Goal: Information Seeking & Learning: Learn about a topic

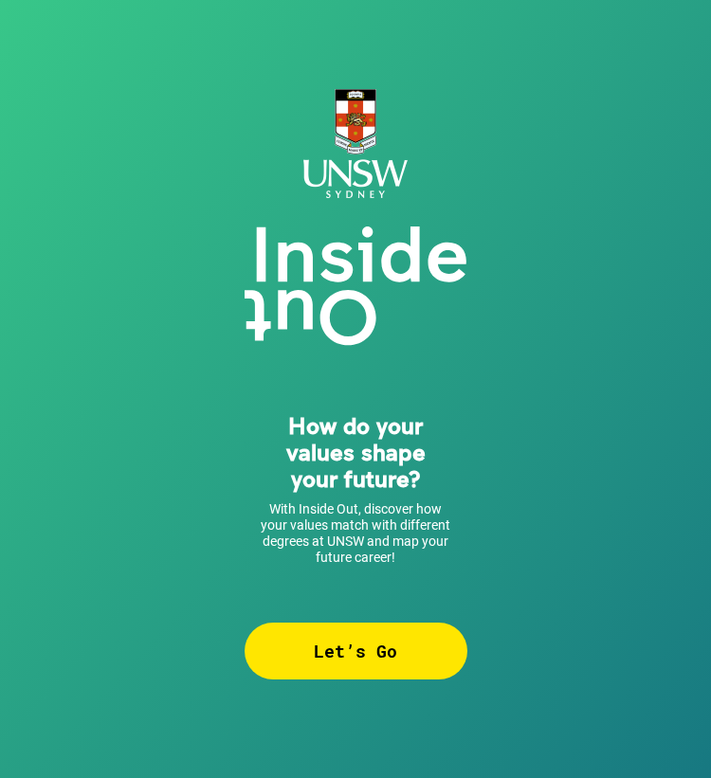
drag, startPoint x: 0, startPoint y: 0, endPoint x: 347, endPoint y: 647, distance: 733.7
click at [347, 647] on div "Let’s Go" at bounding box center [356, 651] width 223 height 57
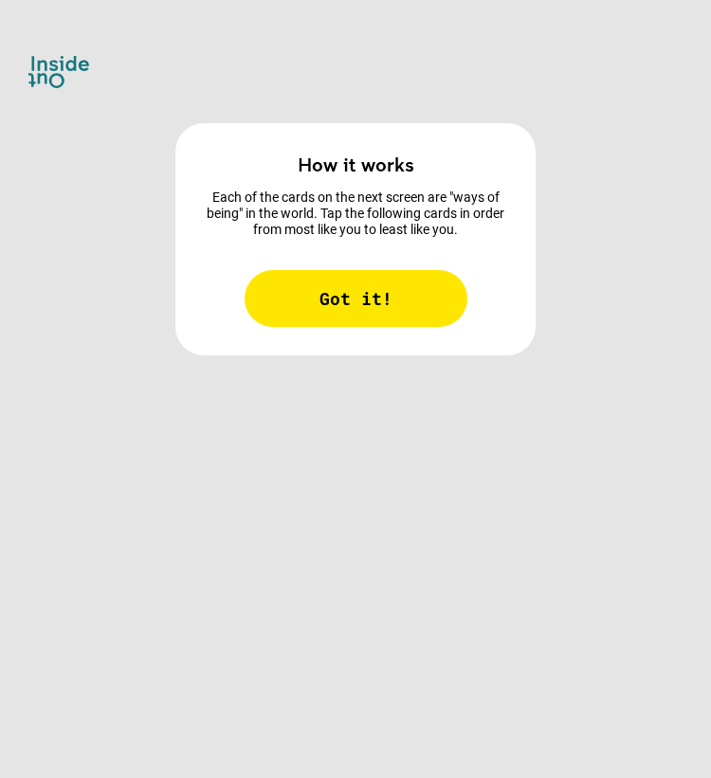
click at [403, 302] on div "Got it!" at bounding box center [356, 298] width 223 height 57
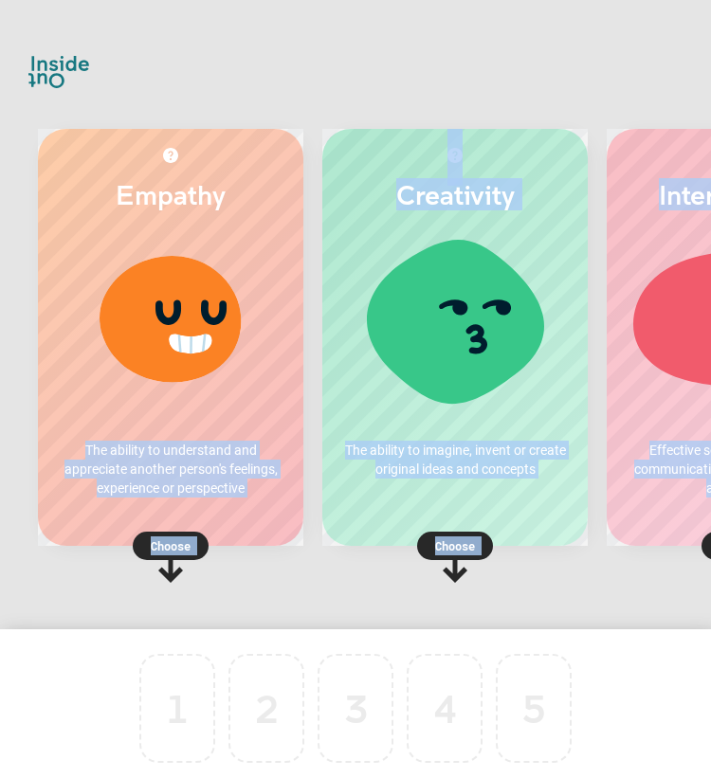
drag, startPoint x: 226, startPoint y: 380, endPoint x: 167, endPoint y: 651, distance: 277.4
click at [167, 651] on div "Empathy The ability to understand and appreciate another person's feelings, exp…" at bounding box center [355, 389] width 711 height 778
click at [178, 534] on rect at bounding box center [171, 546] width 76 height 28
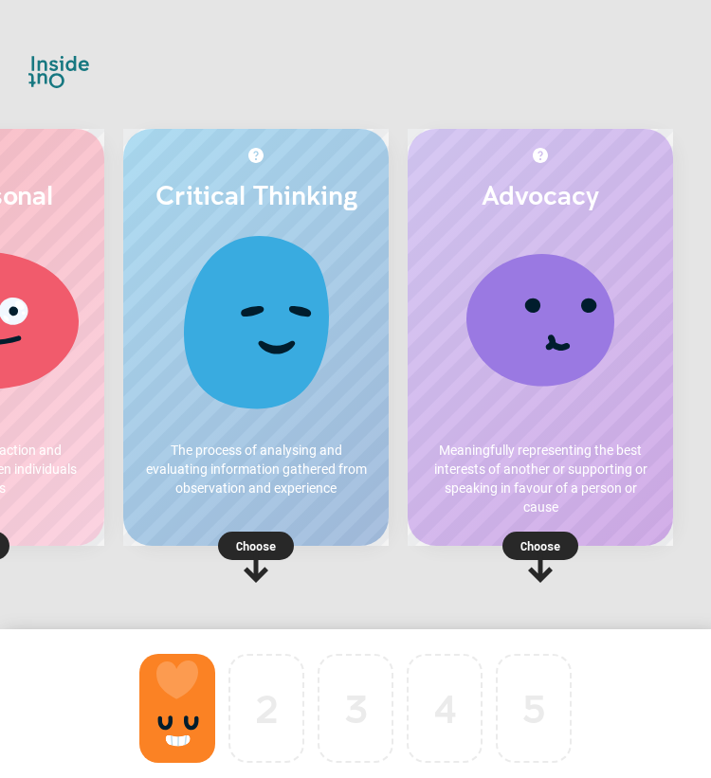
scroll to position [0, 533]
click at [252, 344] on div at bounding box center [256, 327] width 228 height 190
click at [218, 539] on p "Choose" at bounding box center [255, 546] width 265 height 19
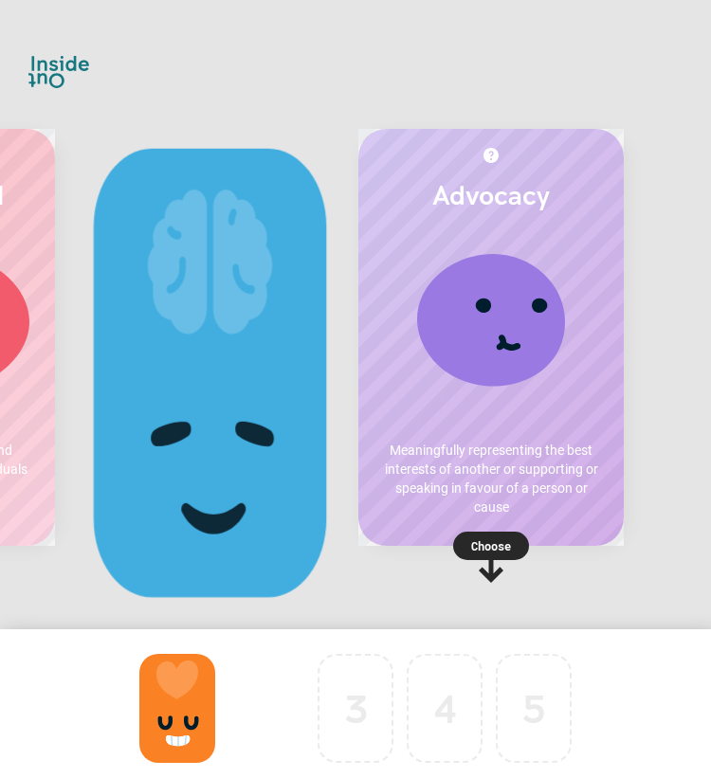
scroll to position [0, 199]
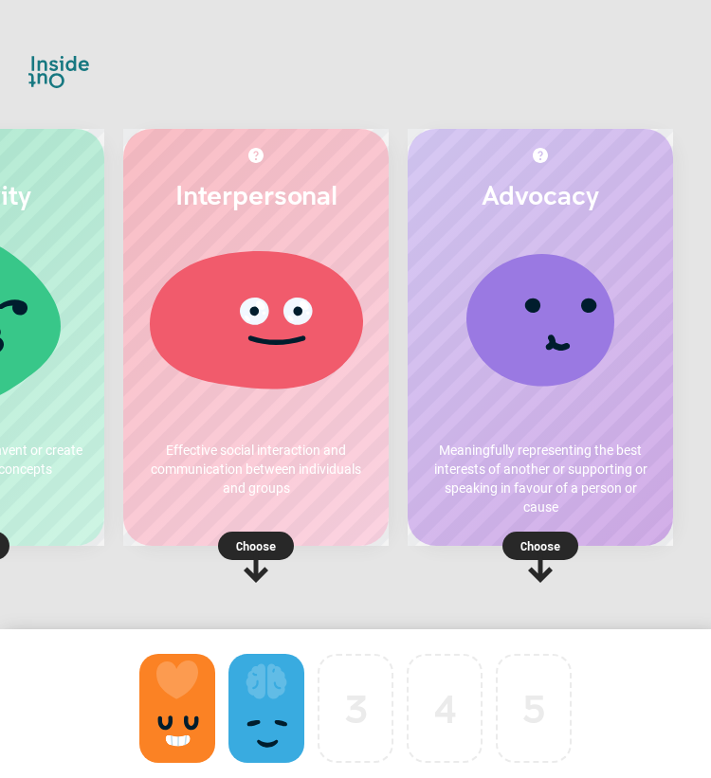
click at [535, 551] on p "Choose" at bounding box center [540, 546] width 265 height 19
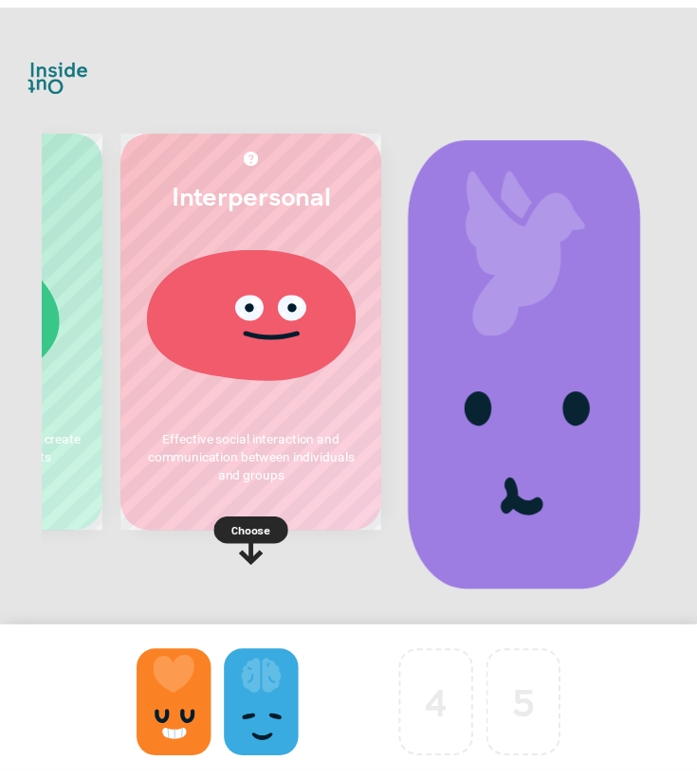
scroll to position [0, 0]
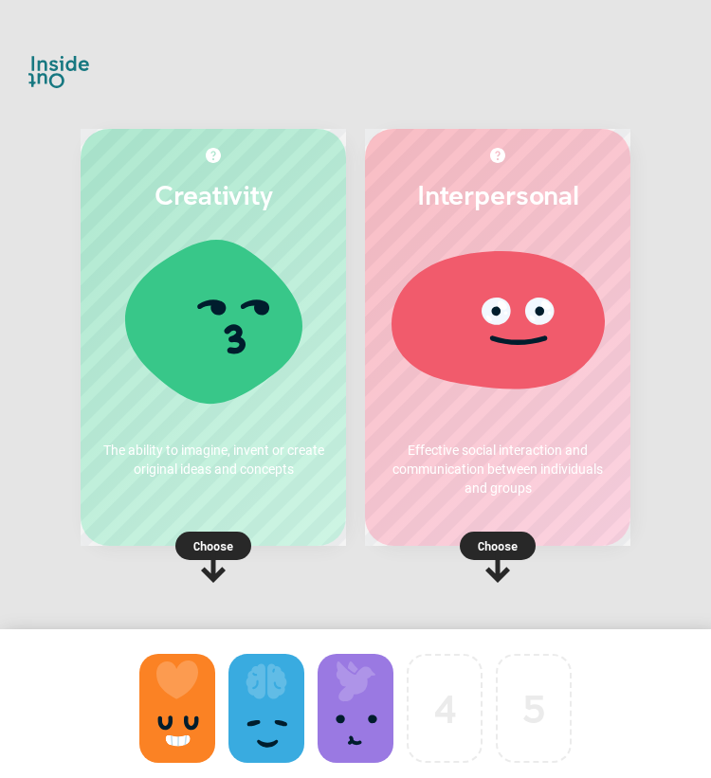
click at [507, 536] on rect at bounding box center [498, 546] width 76 height 28
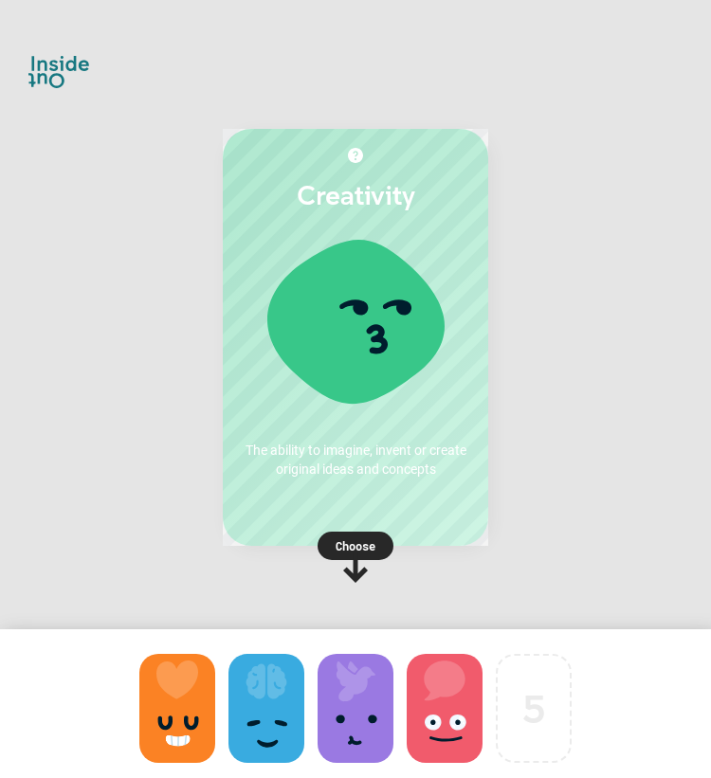
click at [351, 548] on p "Choose" at bounding box center [355, 546] width 265 height 19
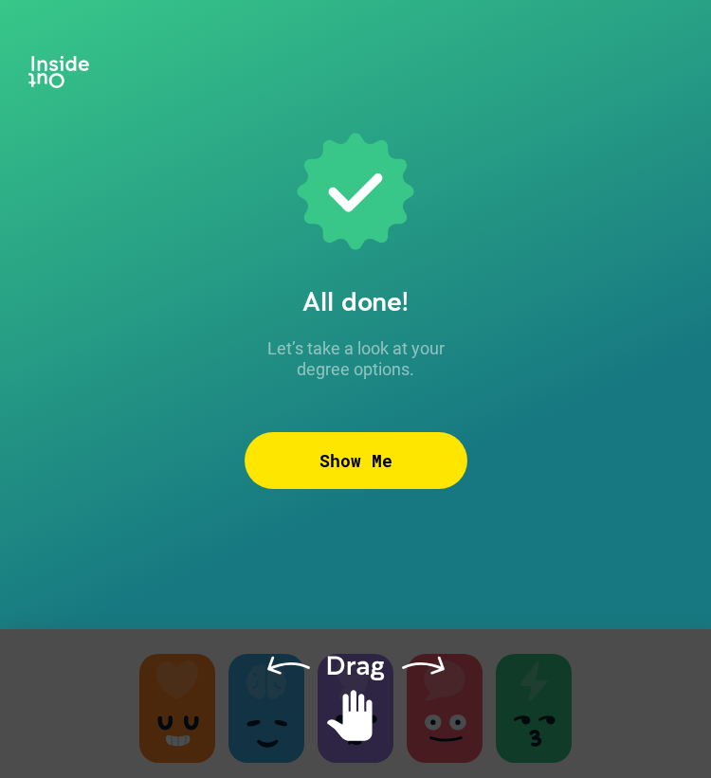
click at [387, 466] on div "Show Me" at bounding box center [356, 460] width 223 height 57
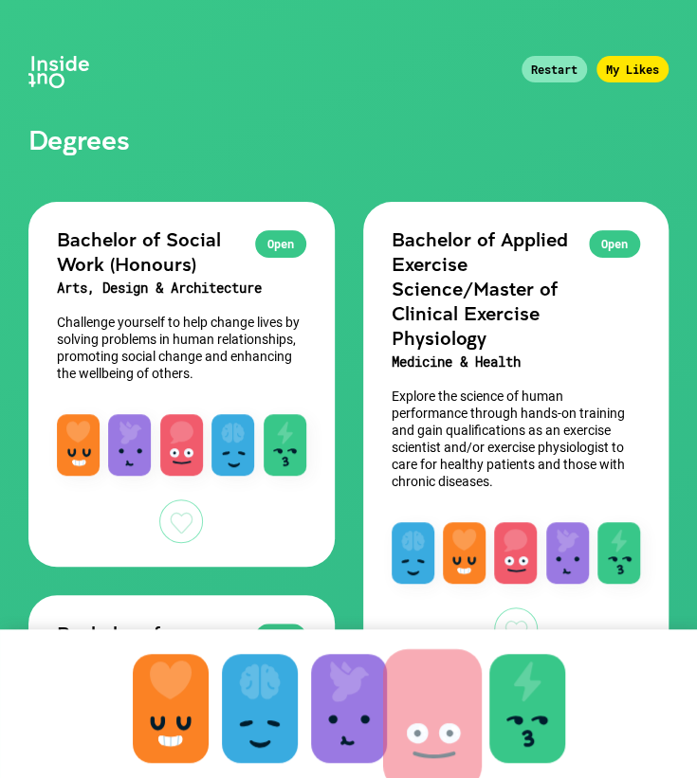
drag, startPoint x: 457, startPoint y: 723, endPoint x: 446, endPoint y: 731, distance: 12.9
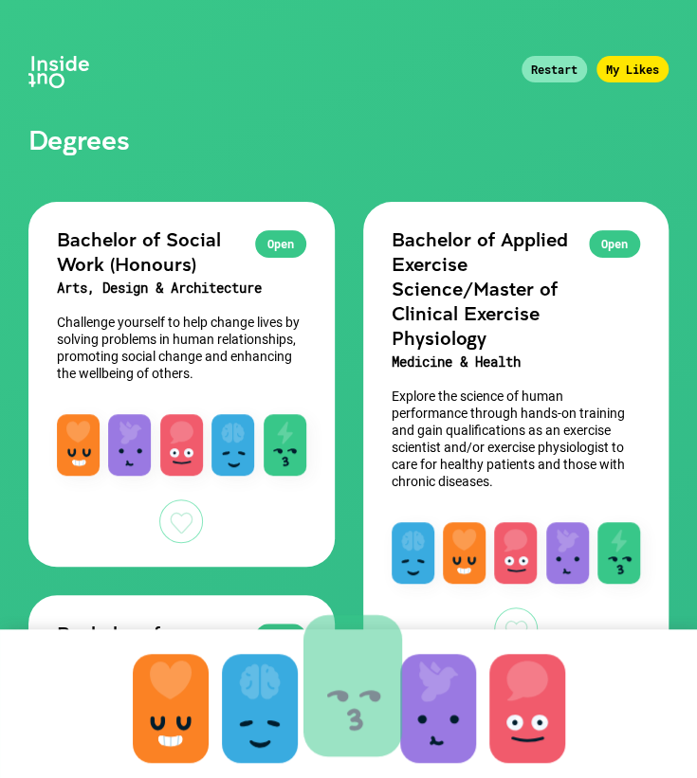
drag, startPoint x: 513, startPoint y: 716, endPoint x: 338, endPoint y: 693, distance: 175.9
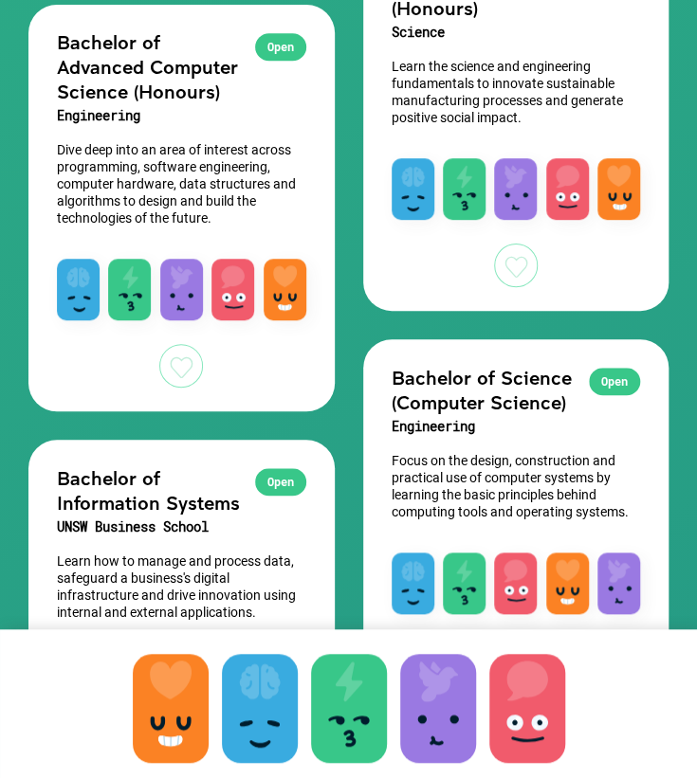
scroll to position [2397, 0]
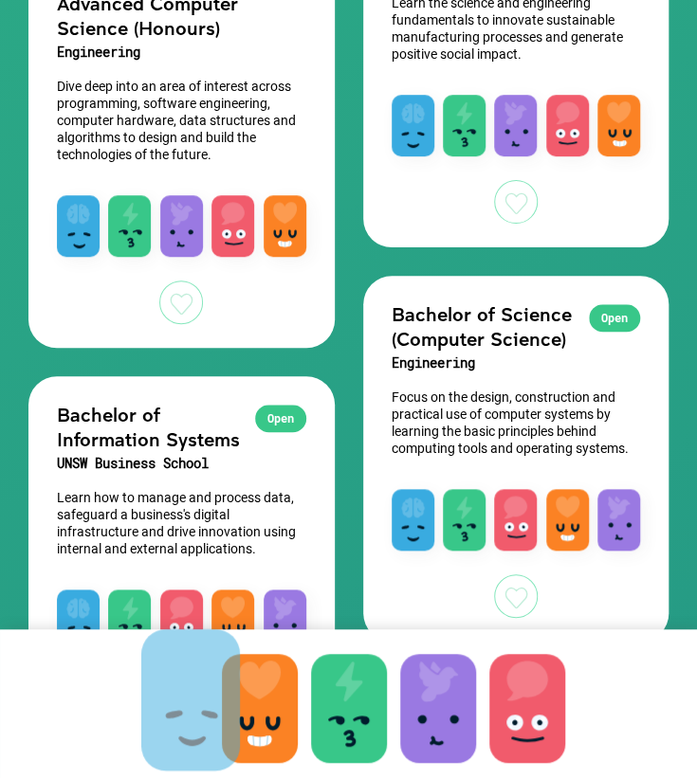
drag, startPoint x: 273, startPoint y: 699, endPoint x: 203, endPoint y: 690, distance: 70.7
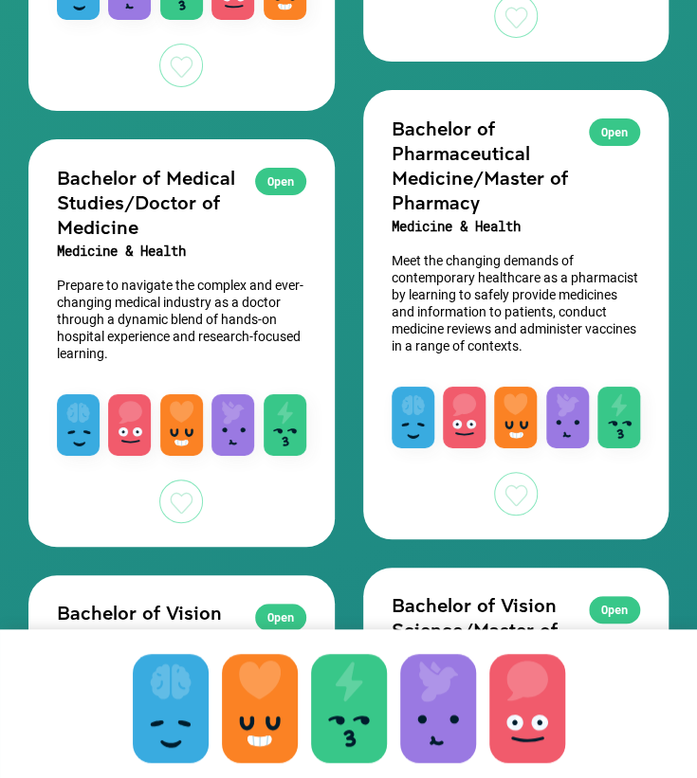
scroll to position [3884, 0]
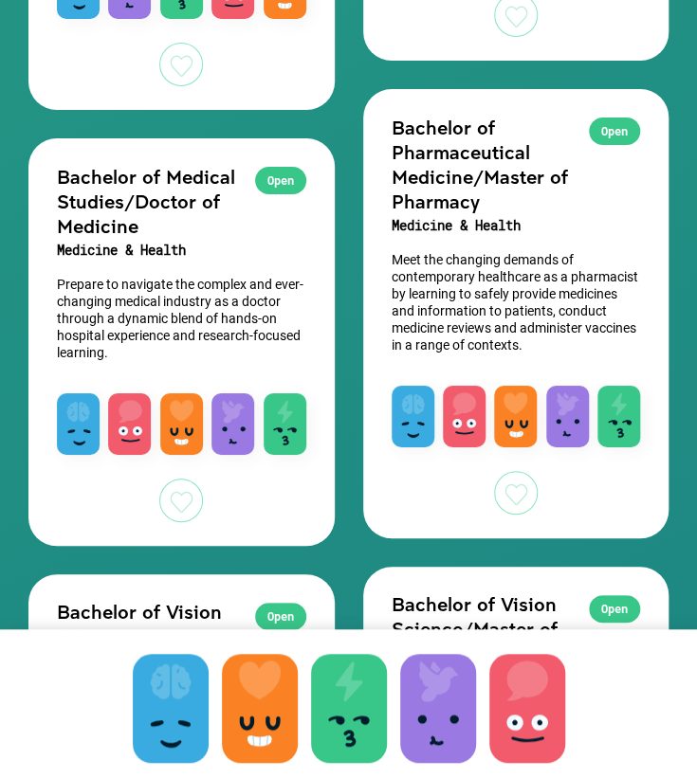
click at [203, 479] on div at bounding box center [181, 501] width 44 height 44
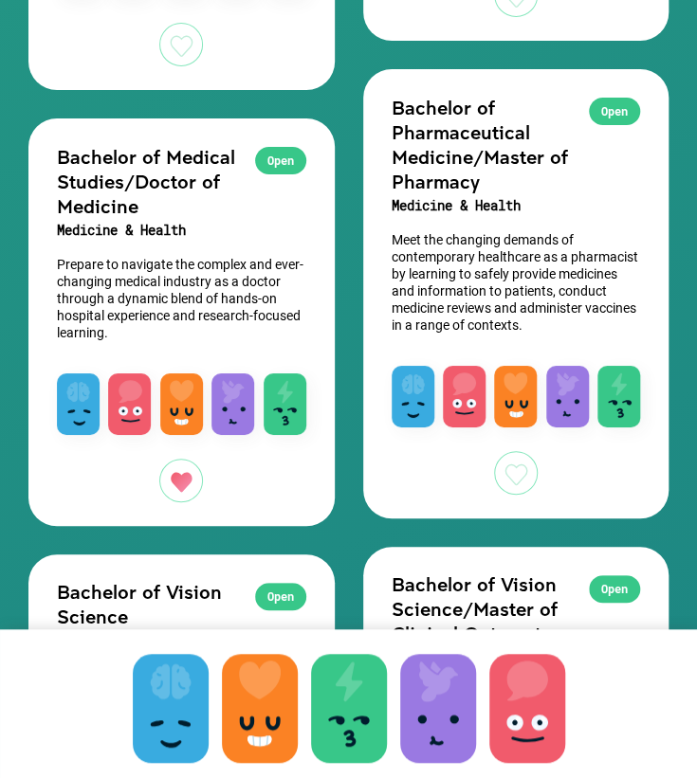
scroll to position [3903, 0]
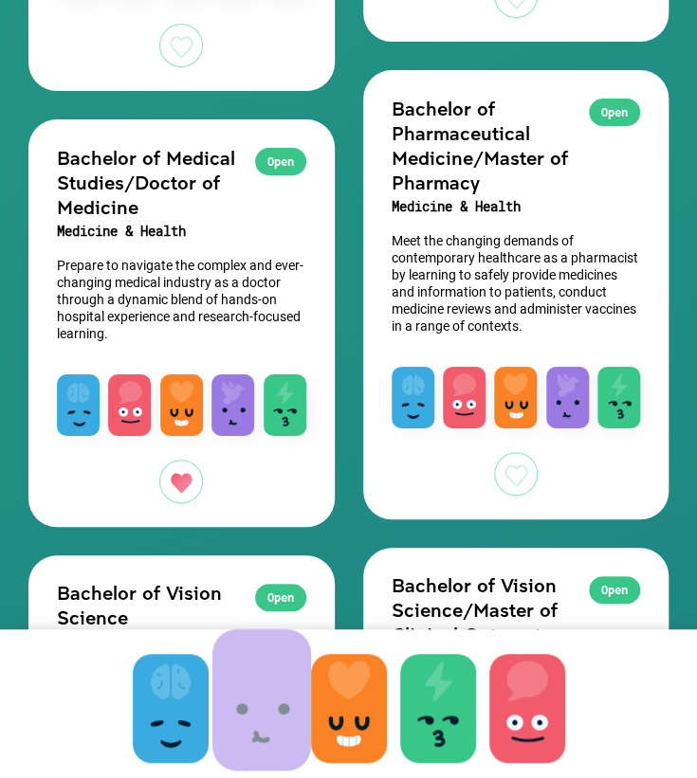
drag, startPoint x: 440, startPoint y: 732, endPoint x: 185, endPoint y: 703, distance: 256.6
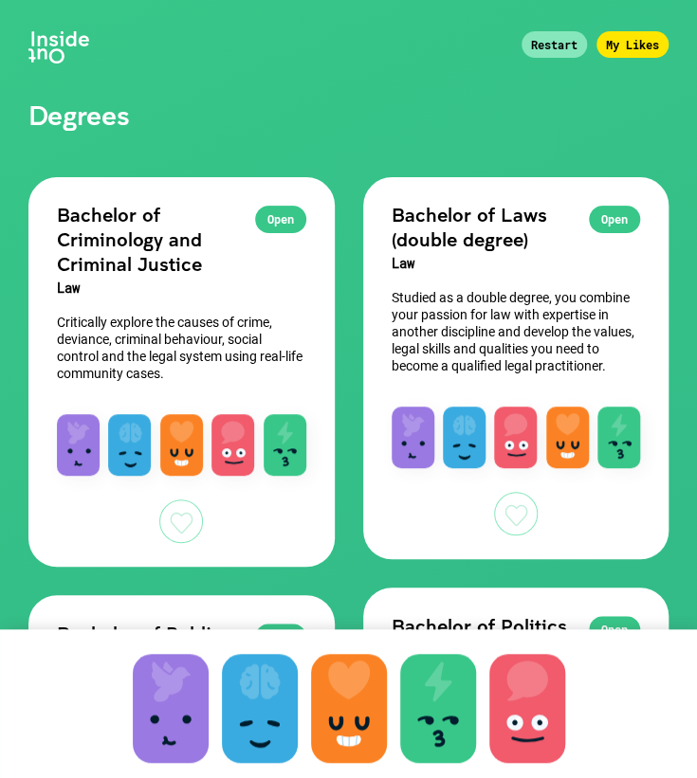
scroll to position [26, 0]
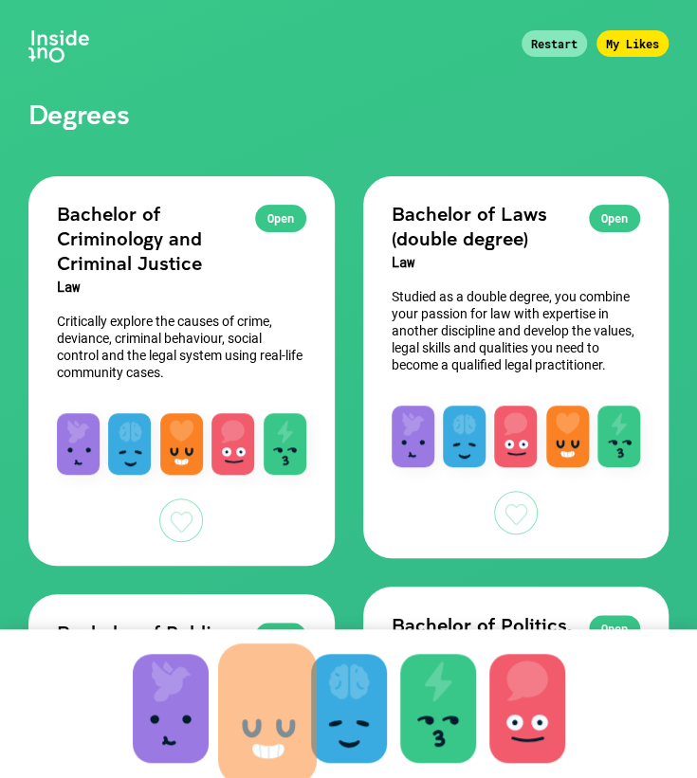
drag, startPoint x: 320, startPoint y: 701, endPoint x: 239, endPoint y: 706, distance: 81.7
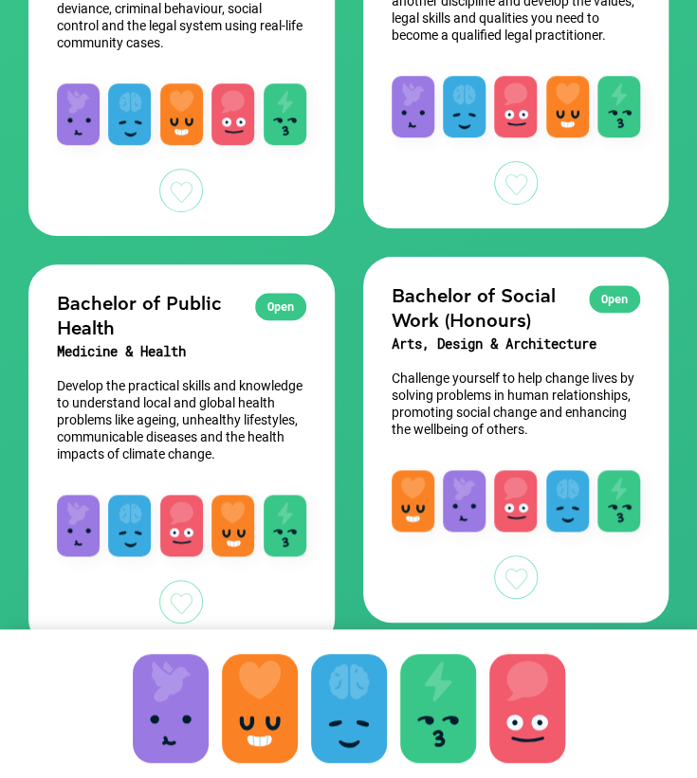
scroll to position [351, 0]
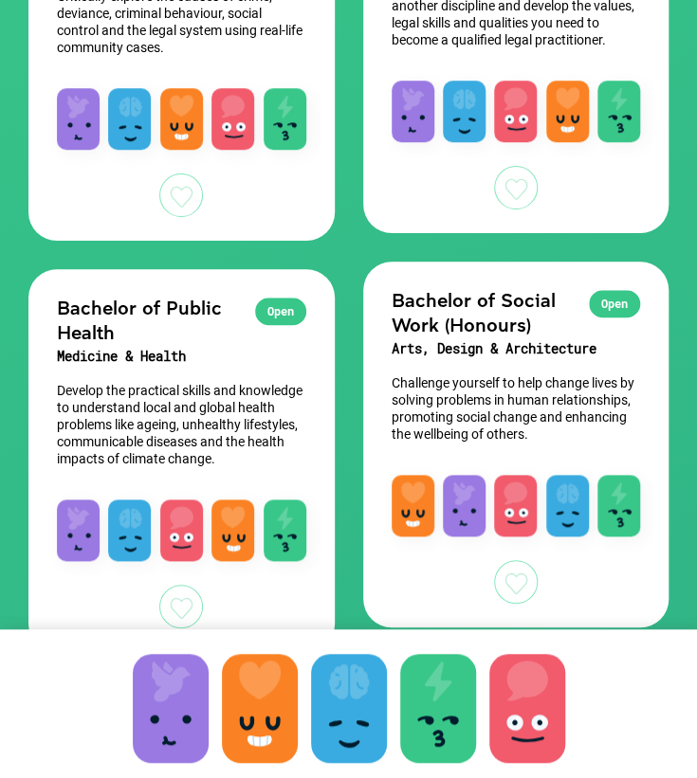
click at [508, 587] on div at bounding box center [516, 582] width 44 height 44
click at [519, 194] on div at bounding box center [516, 188] width 44 height 44
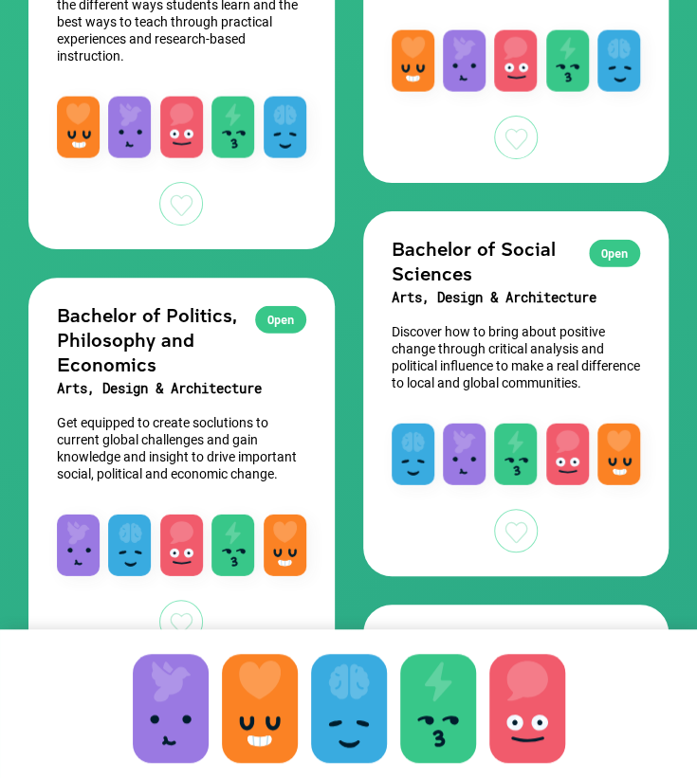
scroll to position [1217, 0]
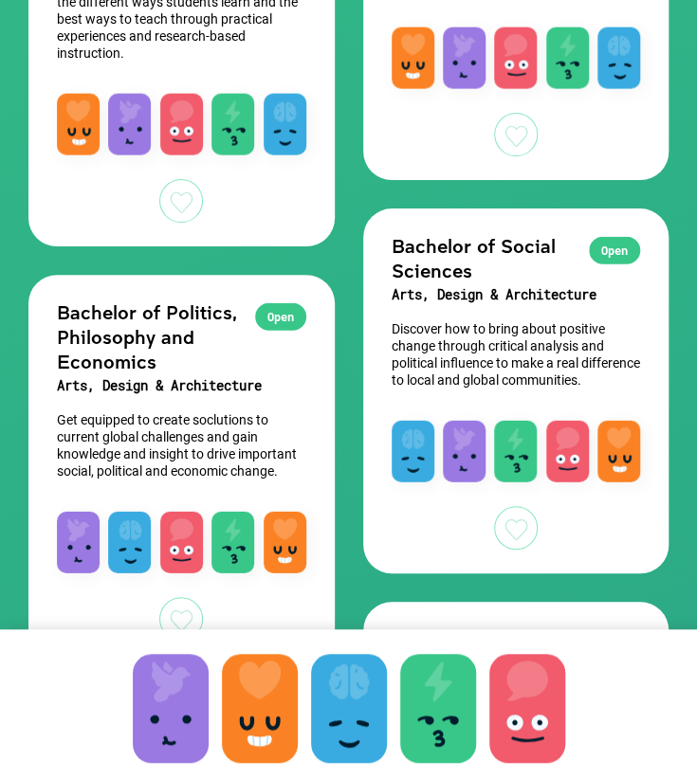
drag, startPoint x: 519, startPoint y: 194, endPoint x: 370, endPoint y: 223, distance: 151.5
click at [370, 223] on div "Open Bachelor of Social Sciences Arts, Design & Architecture Discover how to br…" at bounding box center [516, 306] width 306 height 194
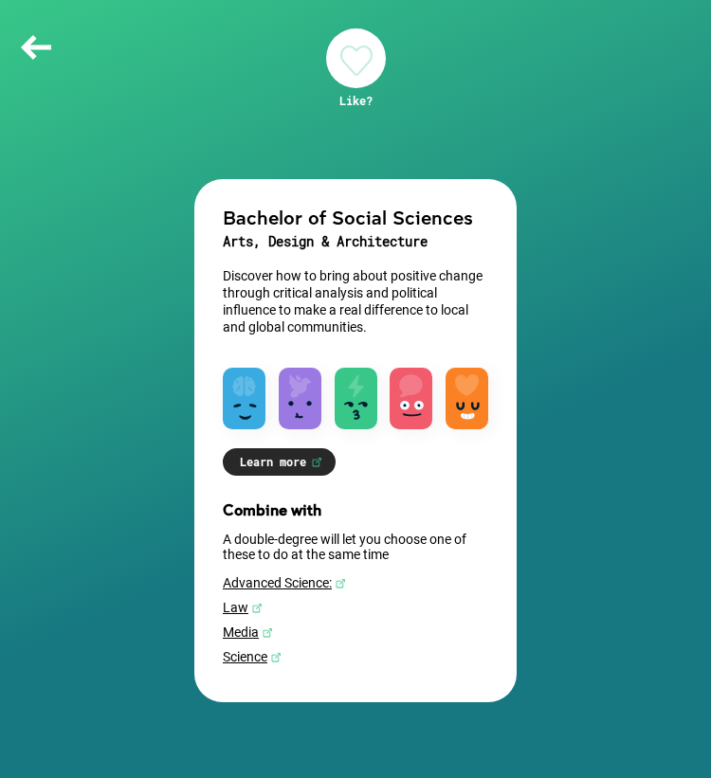
click at [6, 26] on div "Back" at bounding box center [355, 47] width 711 height 95
click at [27, 50] on div "Back" at bounding box center [36, 47] width 38 height 38
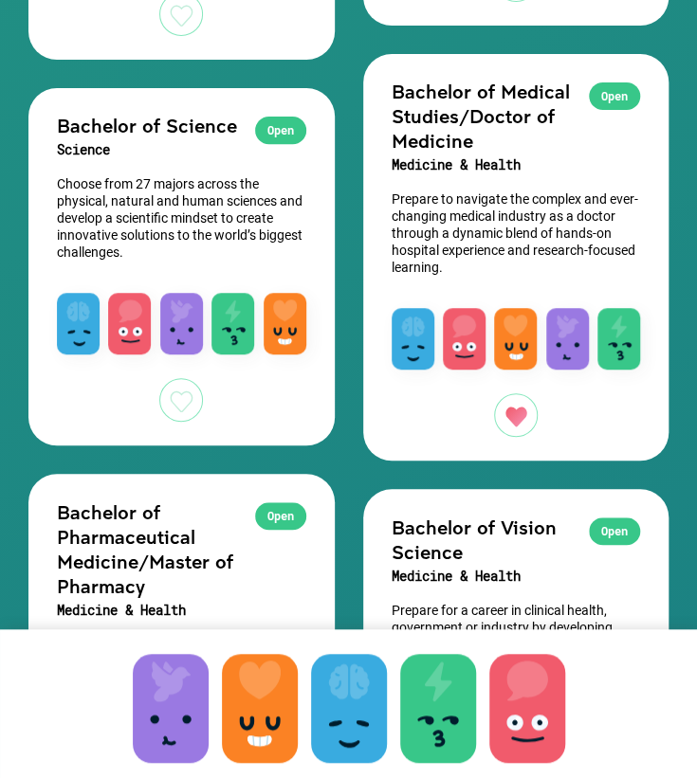
scroll to position [4322, 0]
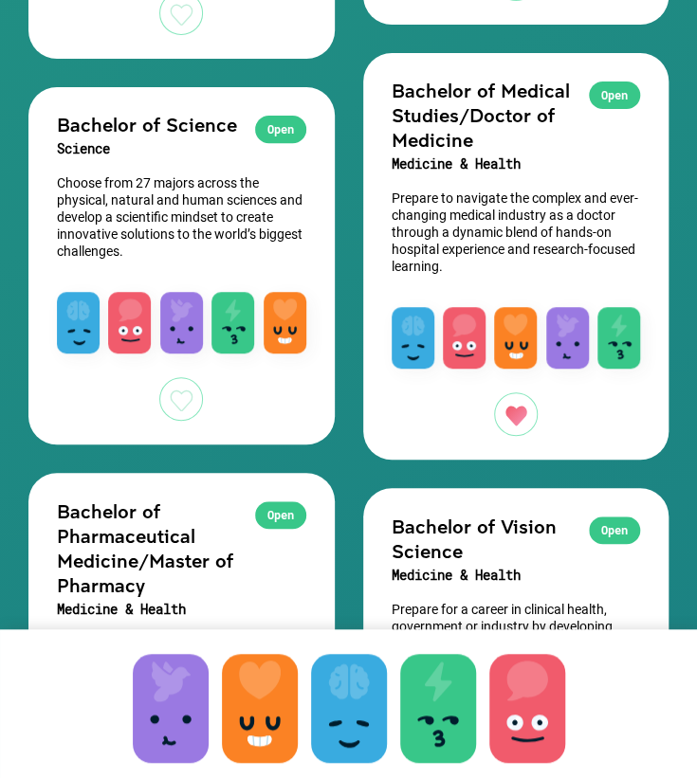
click at [401, 152] on h3 "Medicine & Health" at bounding box center [516, 164] width 249 height 25
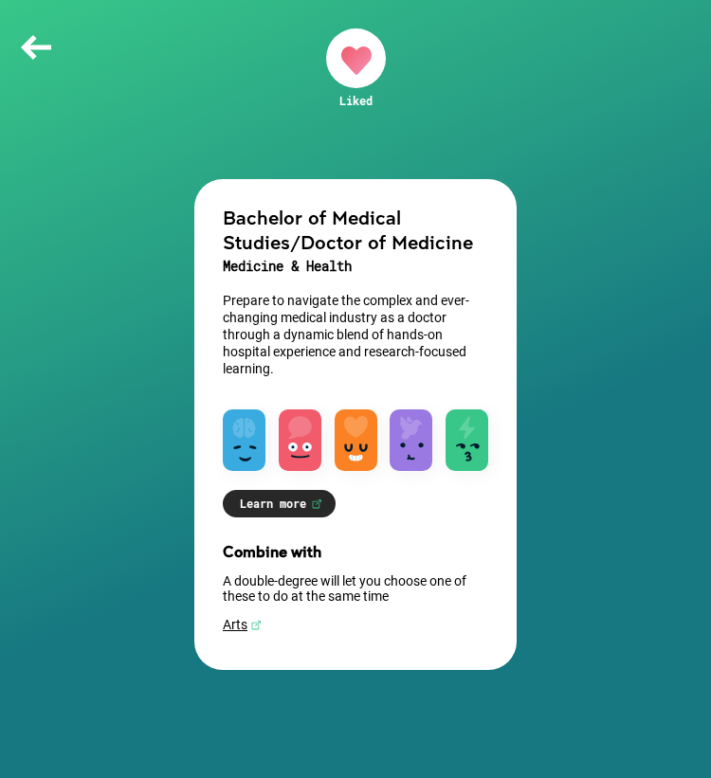
click at [46, 40] on div "Back" at bounding box center [36, 47] width 38 height 38
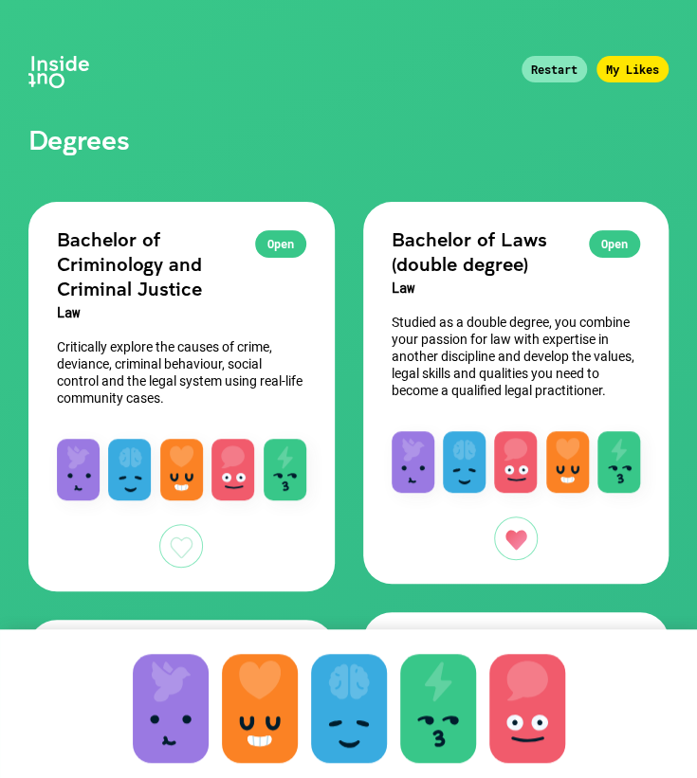
click at [551, 300] on div "Open Bachelor of Laws (double degree) Law Studied as a double degree, you combi…" at bounding box center [516, 307] width 306 height 211
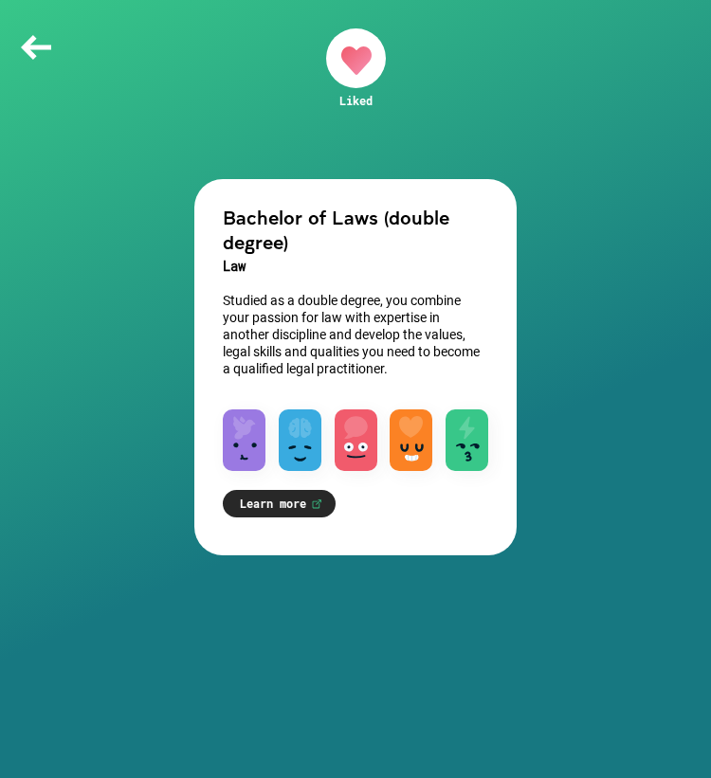
click at [273, 508] on link "Learn more" at bounding box center [279, 503] width 113 height 27
click at [310, 500] on link "Learn more" at bounding box center [279, 503] width 113 height 27
click at [290, 505] on link "Learn more" at bounding box center [279, 503] width 113 height 27
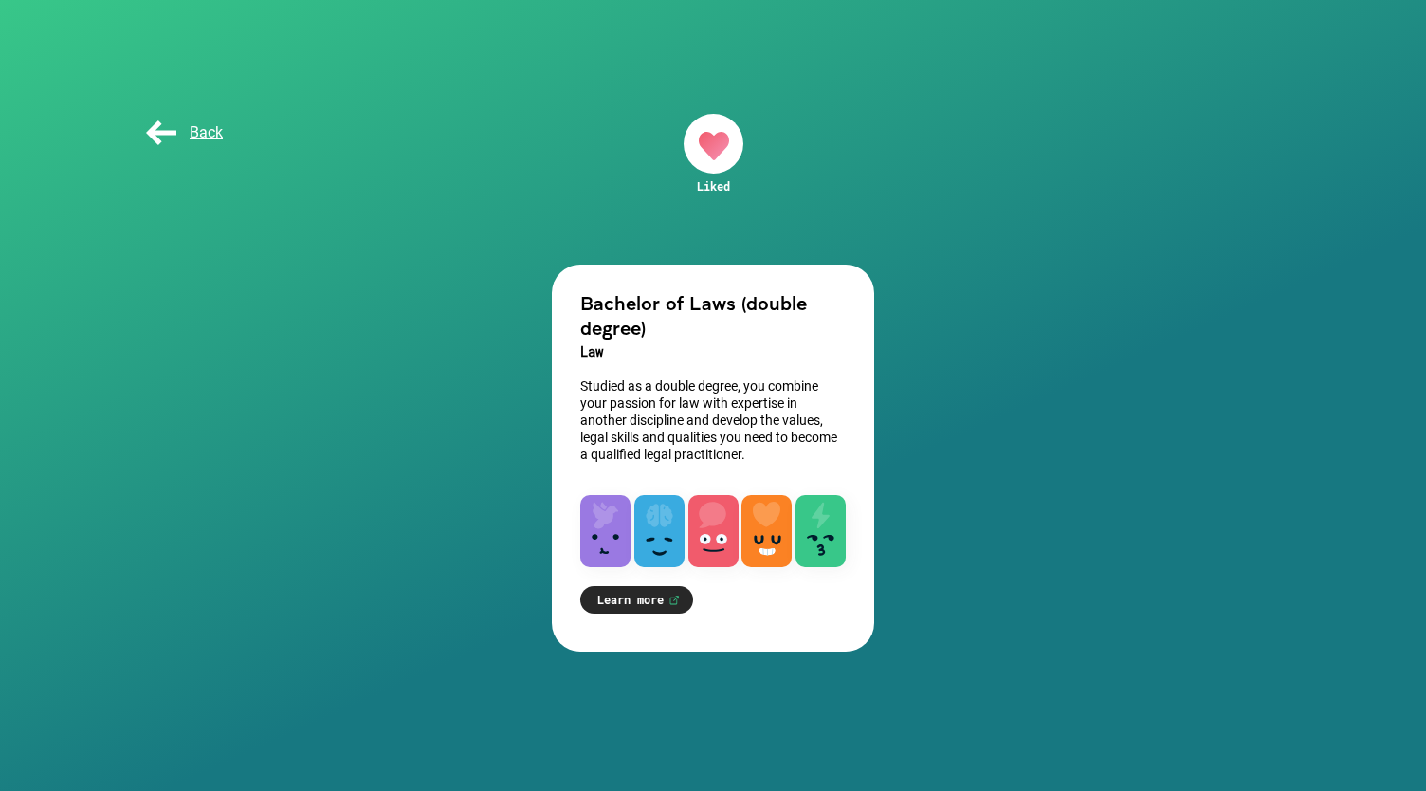
click at [635, 607] on link "Learn more" at bounding box center [636, 599] width 113 height 27
